Goal: Transaction & Acquisition: Purchase product/service

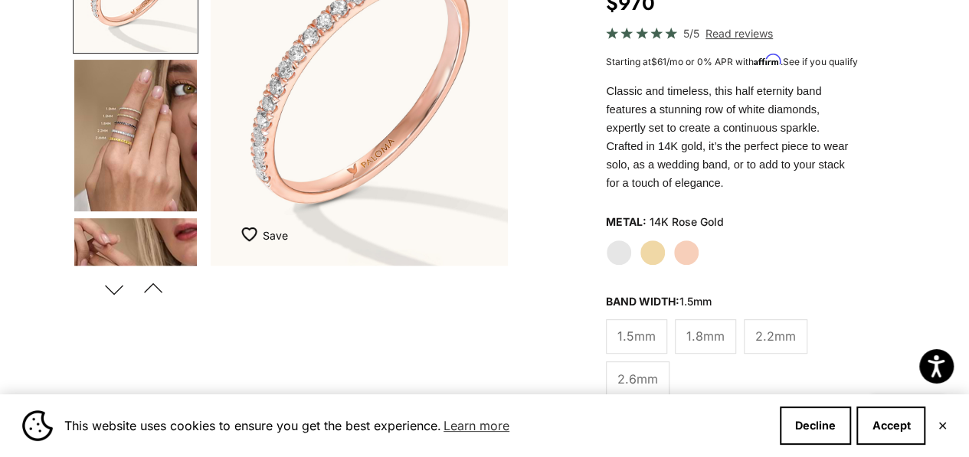
scroll to position [230, 0]
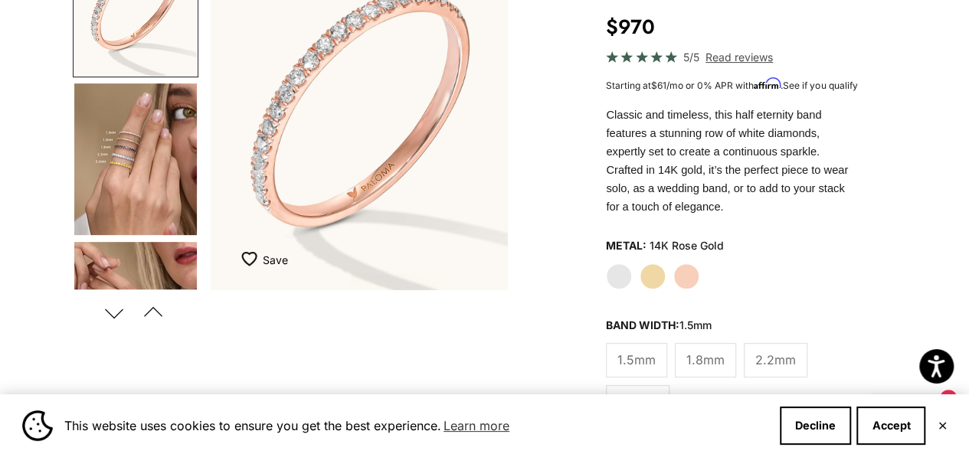
click at [132, 174] on img "Go to item 4" at bounding box center [135, 160] width 123 height 152
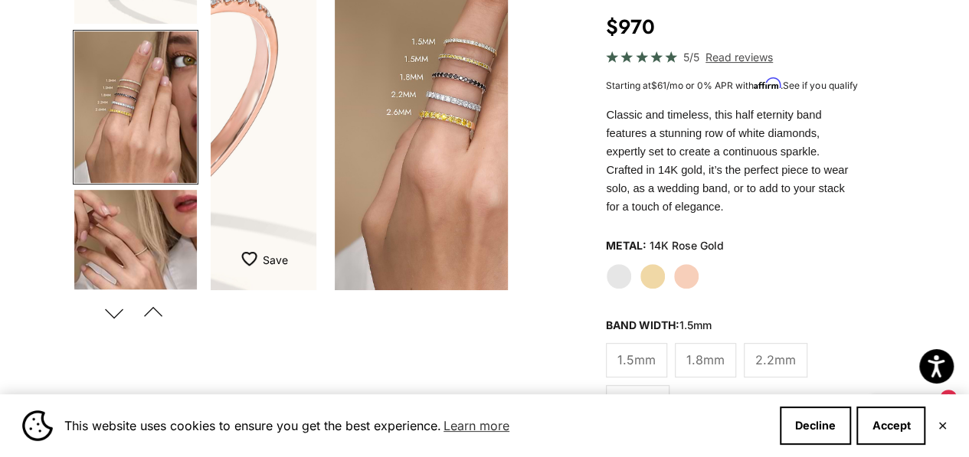
scroll to position [0, 316]
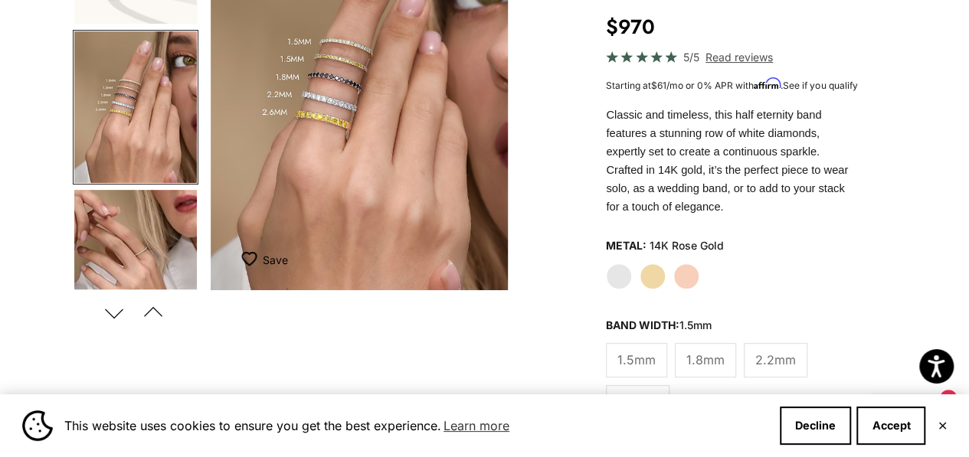
click at [152, 313] on button "Previous" at bounding box center [153, 312] width 34 height 35
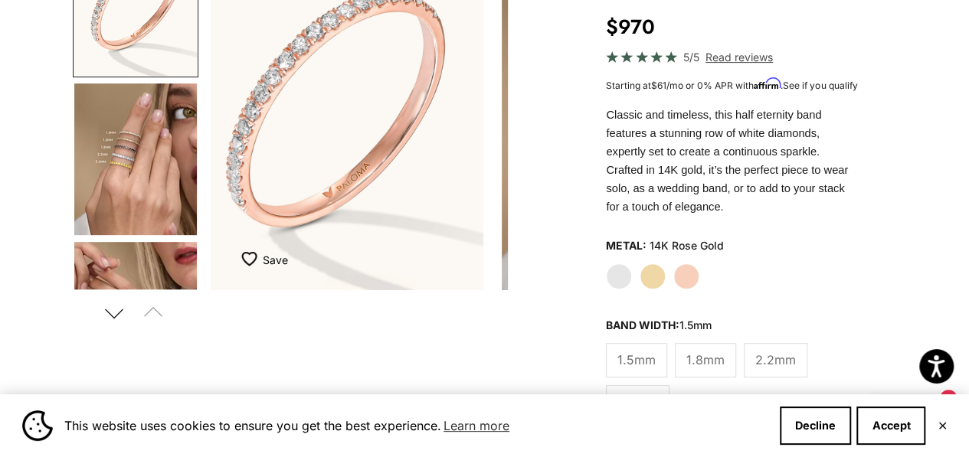
scroll to position [0, 0]
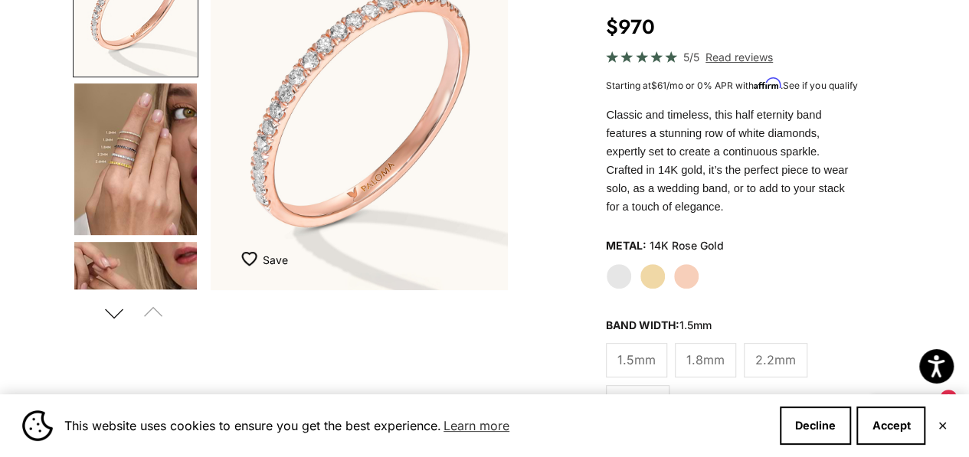
click at [124, 315] on button "Next" at bounding box center [114, 312] width 34 height 35
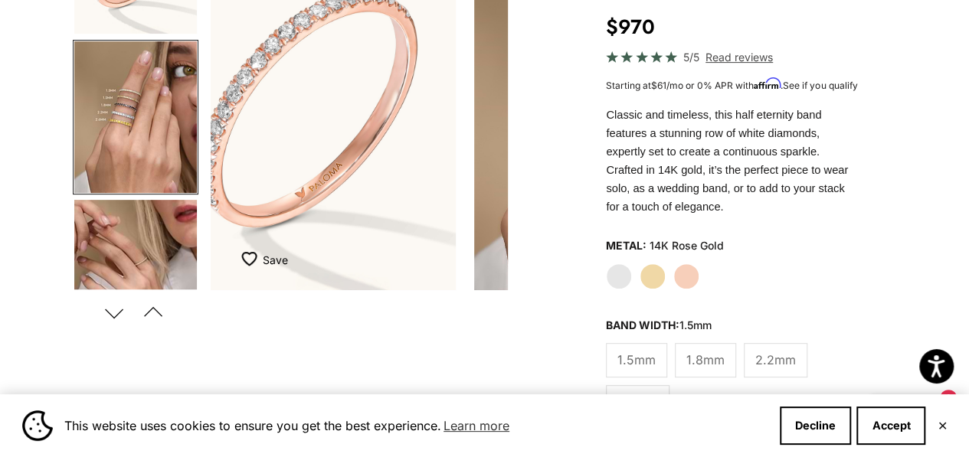
scroll to position [52, 0]
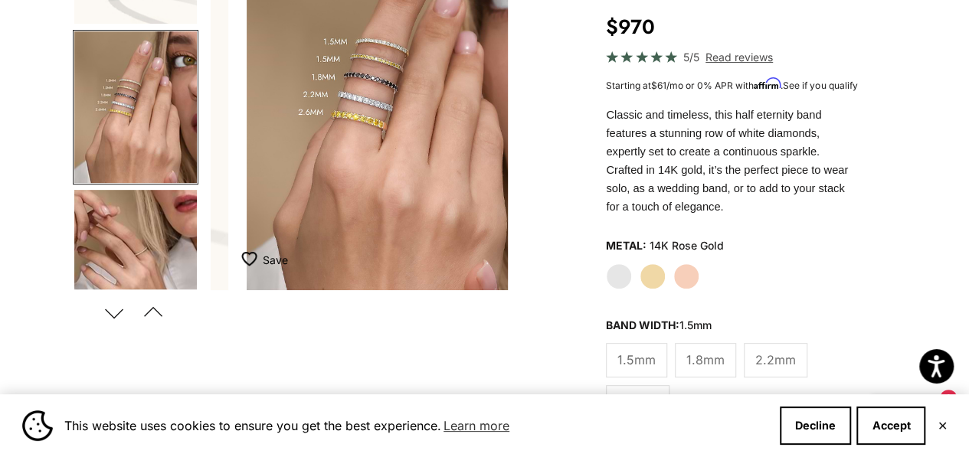
click at [116, 315] on button "Next" at bounding box center [114, 312] width 34 height 35
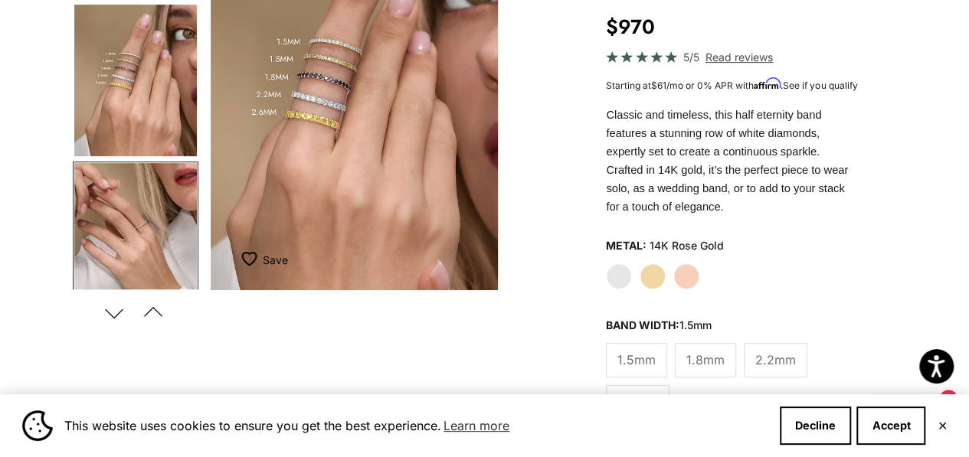
scroll to position [0, 498]
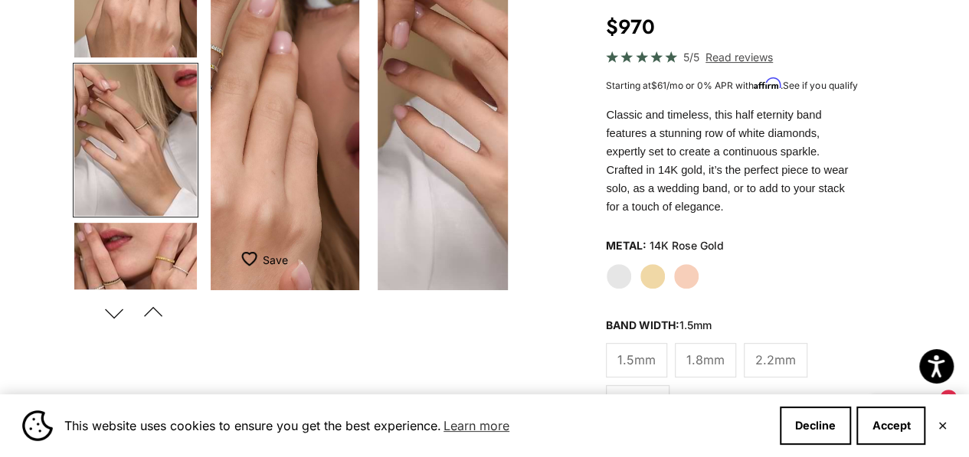
click at [116, 315] on button "Next" at bounding box center [114, 312] width 34 height 35
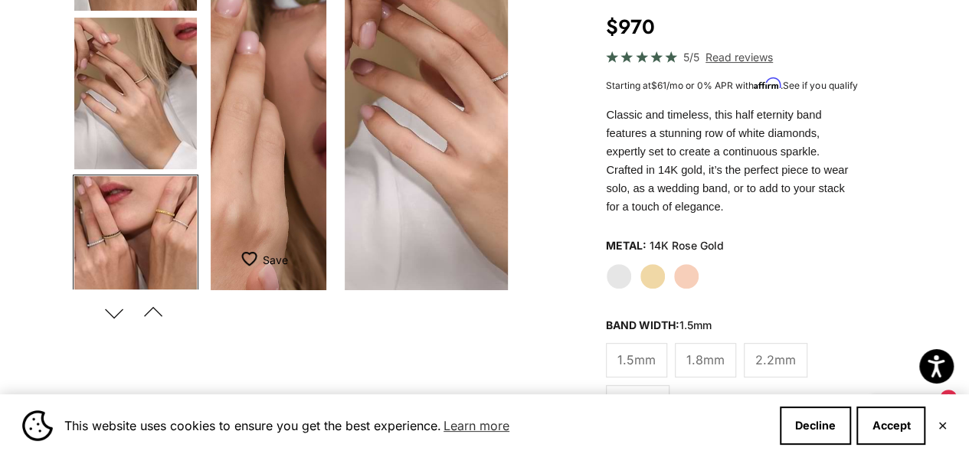
scroll to position [0, 675]
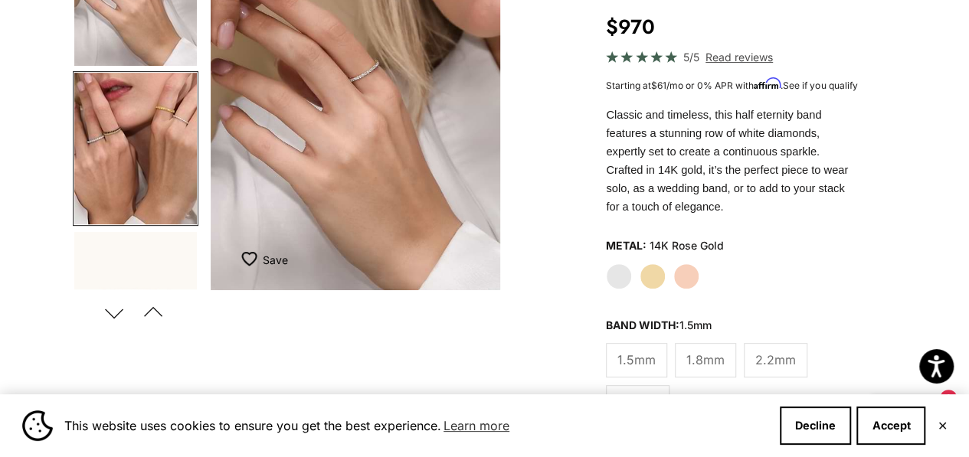
click at [116, 315] on button "Next" at bounding box center [114, 312] width 34 height 35
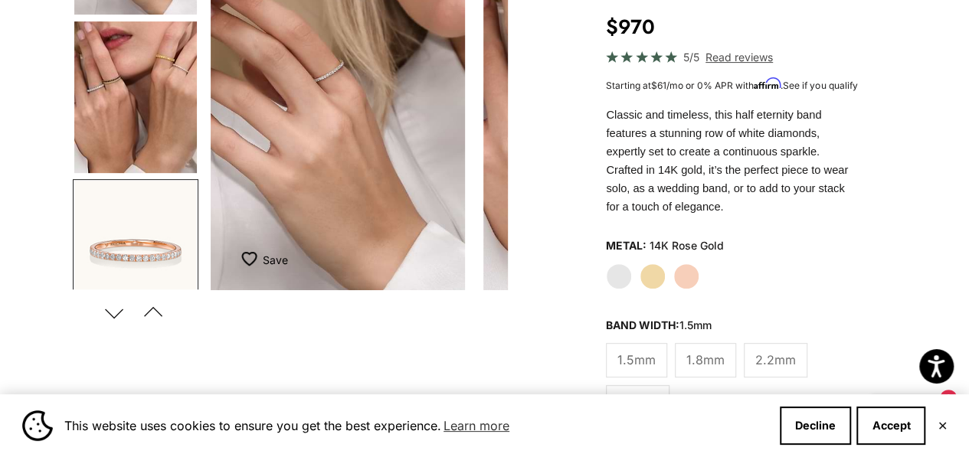
scroll to position [0, 0]
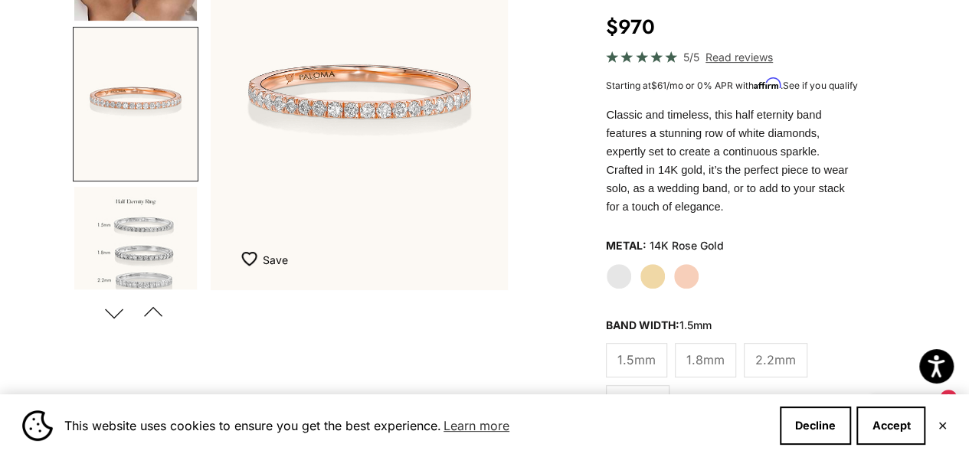
click at [116, 315] on button "Next" at bounding box center [114, 312] width 34 height 35
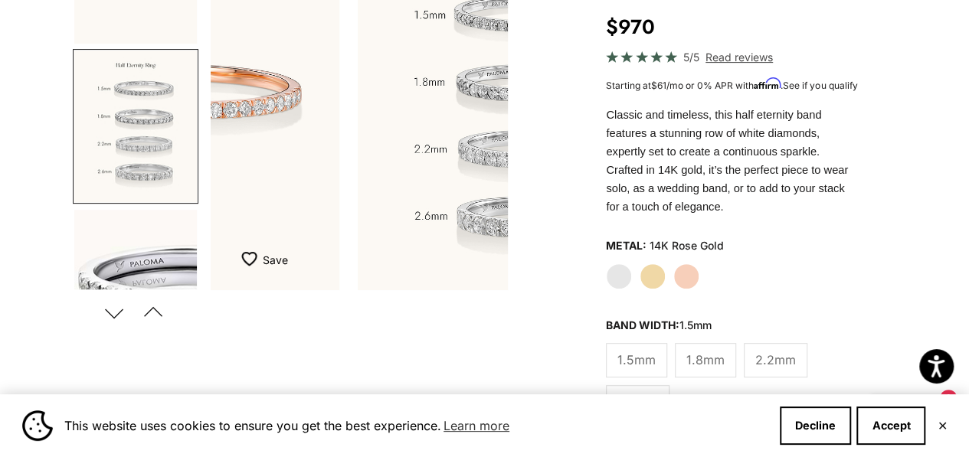
scroll to position [0, 1580]
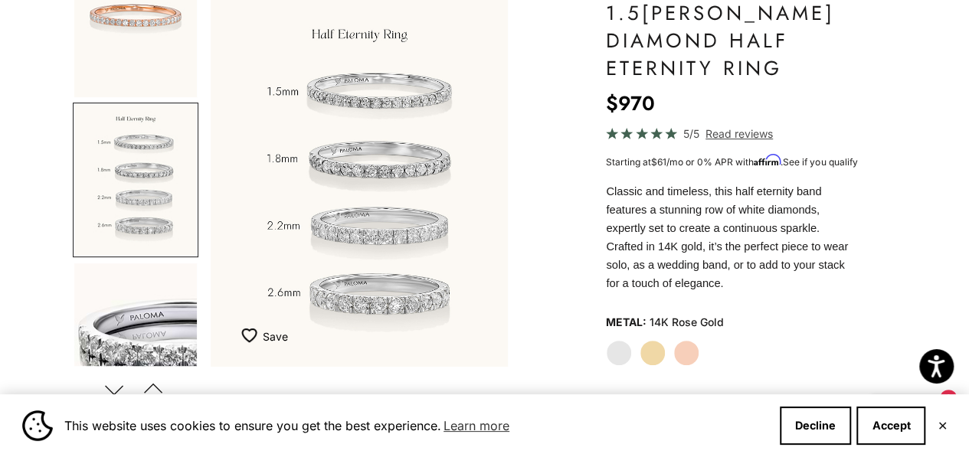
click at [110, 388] on button "Next" at bounding box center [114, 389] width 34 height 35
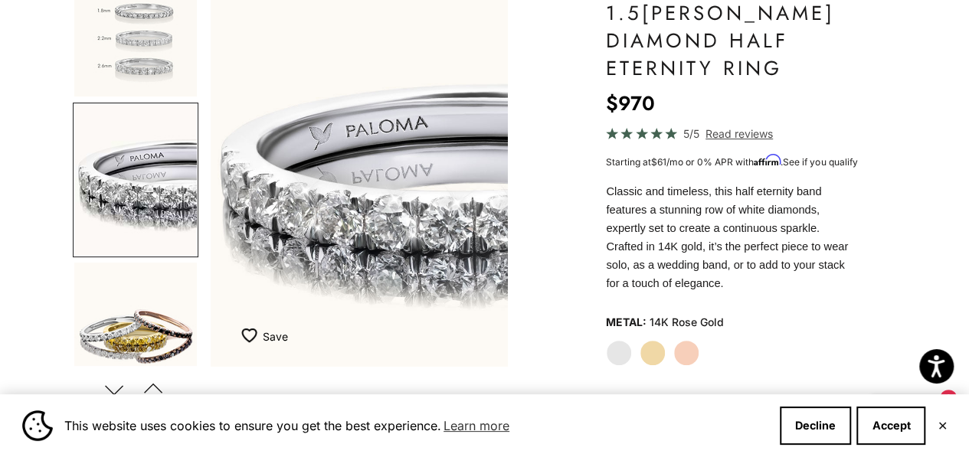
click at [110, 387] on button "Next" at bounding box center [114, 389] width 34 height 35
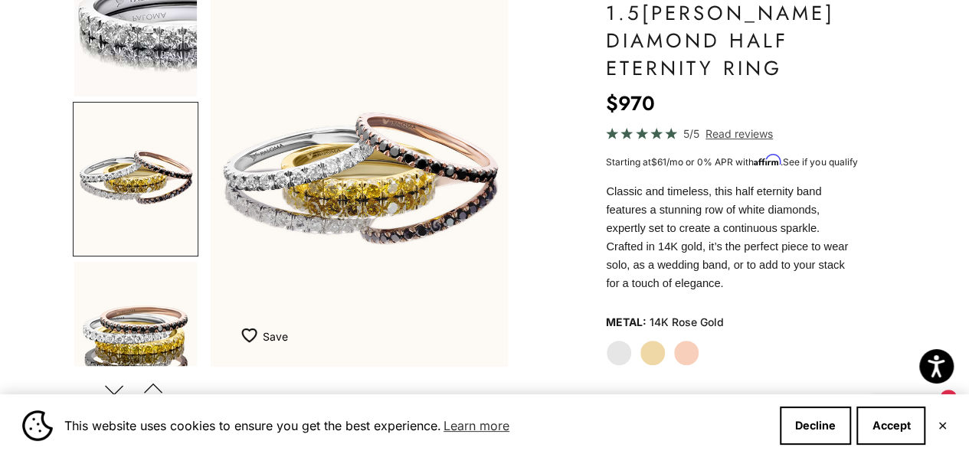
click at [110, 387] on button "Next" at bounding box center [114, 389] width 34 height 35
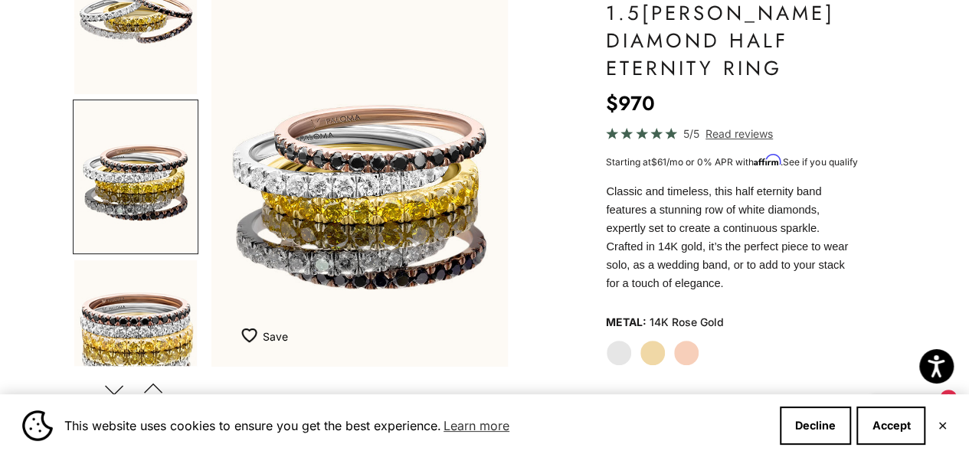
click at [110, 387] on button "Next" at bounding box center [114, 389] width 34 height 35
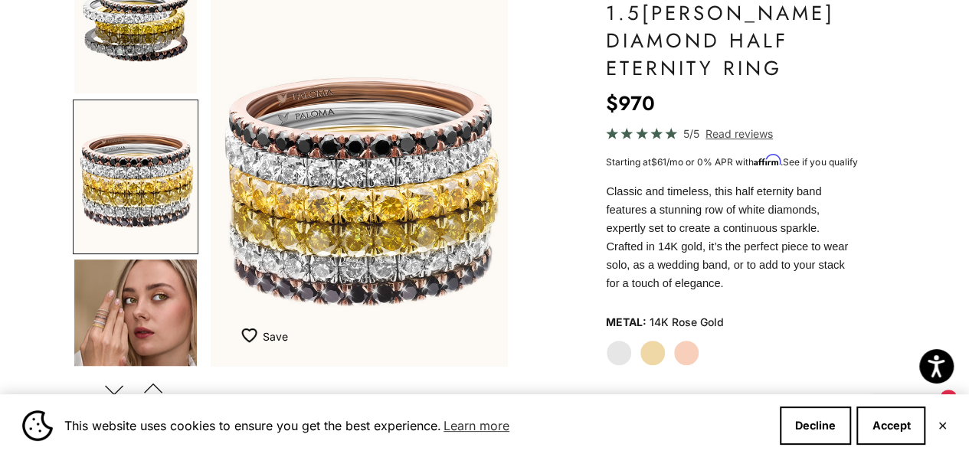
click at [110, 387] on button "Next" at bounding box center [114, 389] width 34 height 35
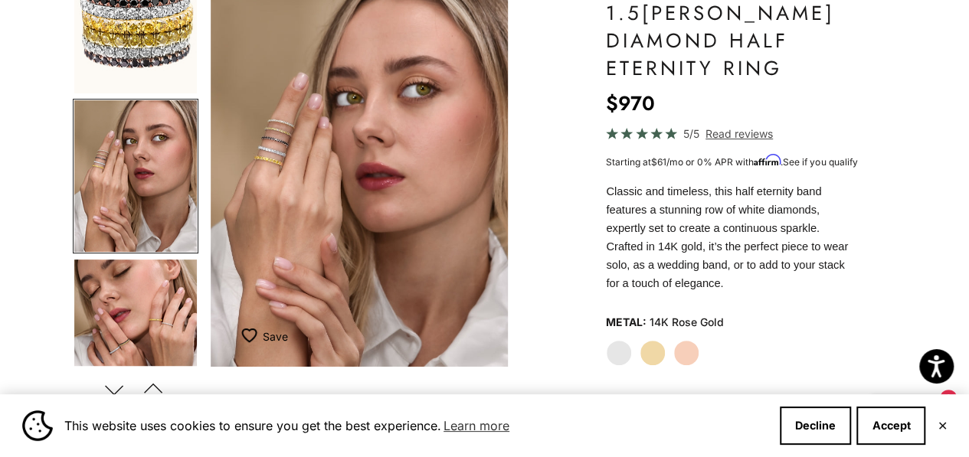
click at [110, 387] on button "Next" at bounding box center [114, 389] width 34 height 35
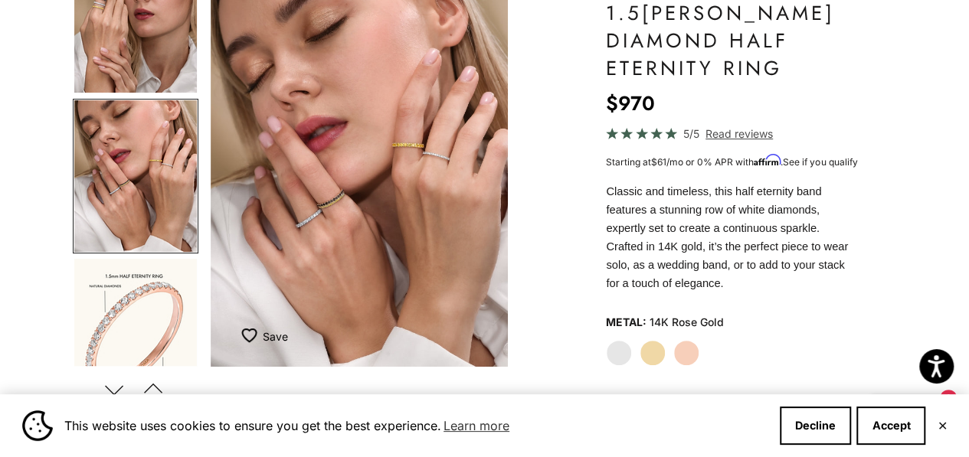
click at [415, 183] on img "Item 16 of 23" at bounding box center [359, 183] width 297 height 368
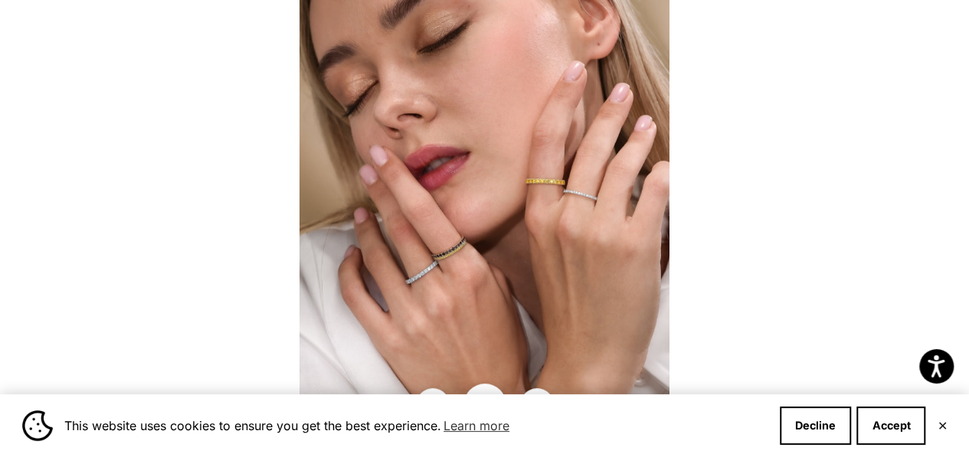
click at [573, 194] on img at bounding box center [485, 228] width 370 height 457
